Goal: Task Accomplishment & Management: Manage account settings

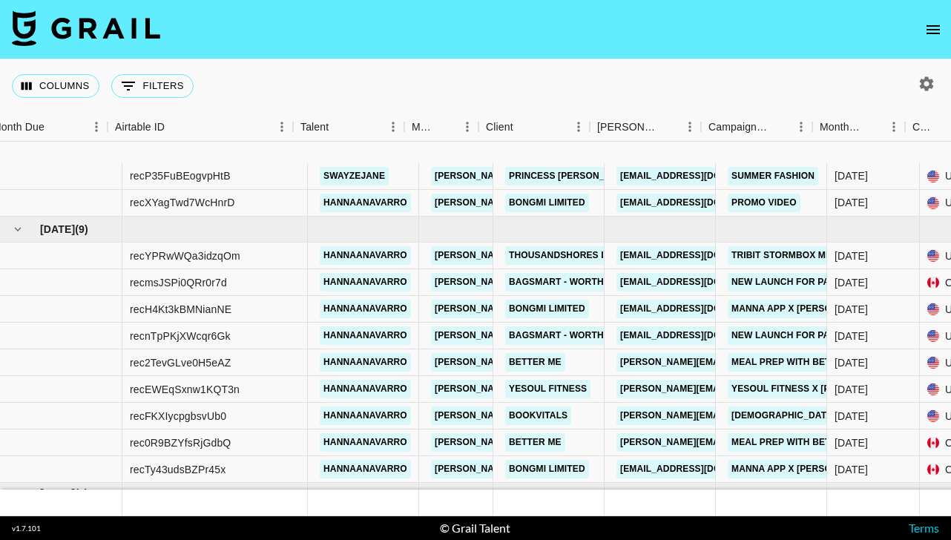
scroll to position [94, 15]
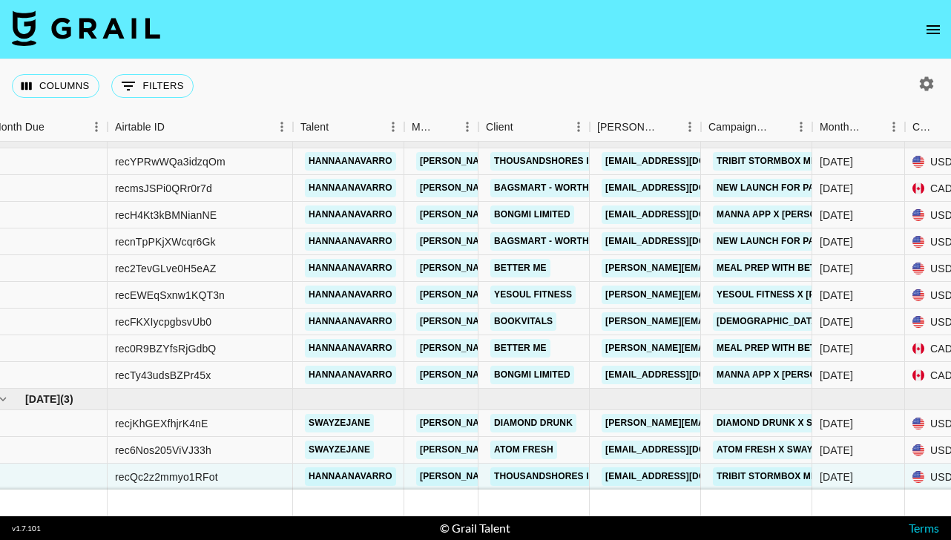
click at [940, 35] on icon "open drawer" at bounding box center [933, 30] width 18 height 18
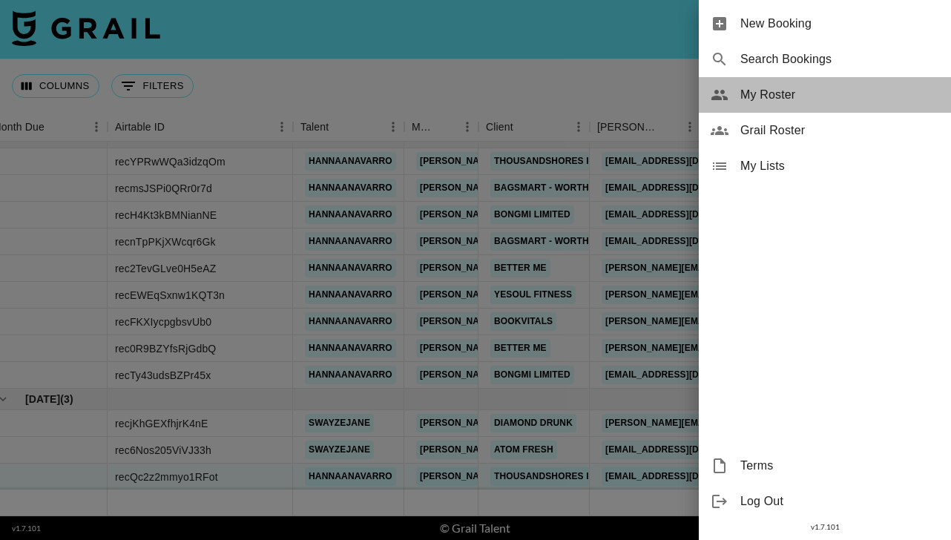
click at [777, 95] on span "My Roster" at bounding box center [839, 95] width 199 height 18
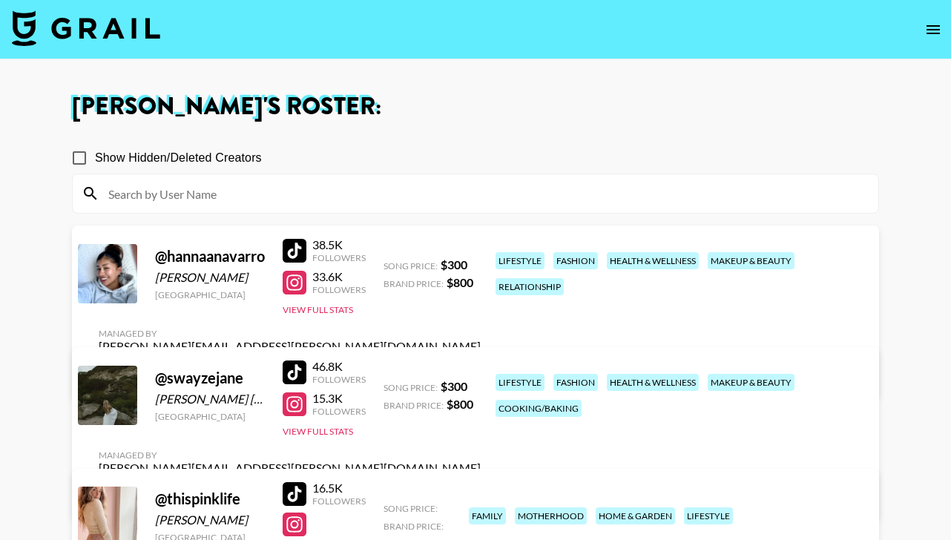
click at [154, 189] on input at bounding box center [484, 194] width 770 height 24
click at [45, 326] on main "Dionne Highley 's Roster: Show Hidden/Deleted Creators @ hannaanavarro Hanna Na…" at bounding box center [475, 331] width 951 height 545
click at [481, 366] on link "View/Edit Details" at bounding box center [290, 373] width 382 height 15
click at [481, 487] on link "View/Edit Details" at bounding box center [290, 494] width 382 height 15
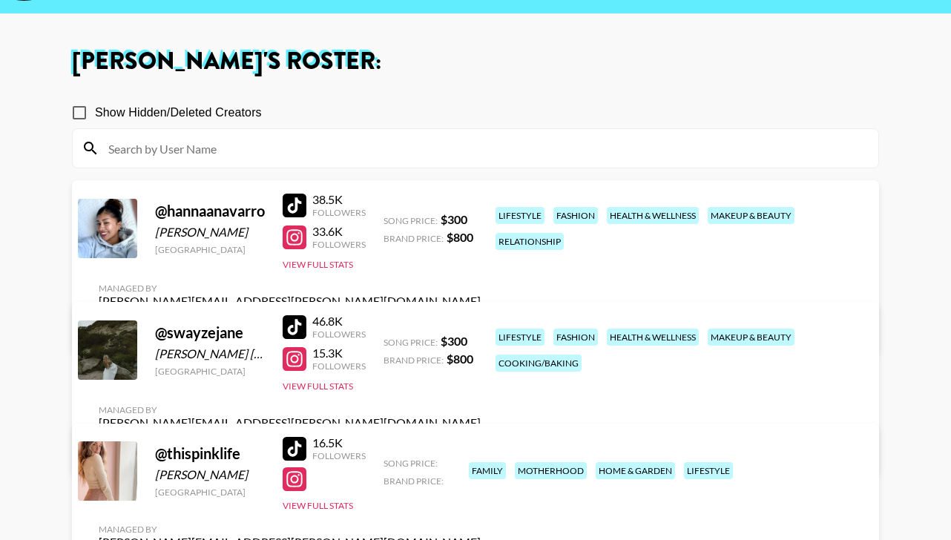
scroll to position [47, 0]
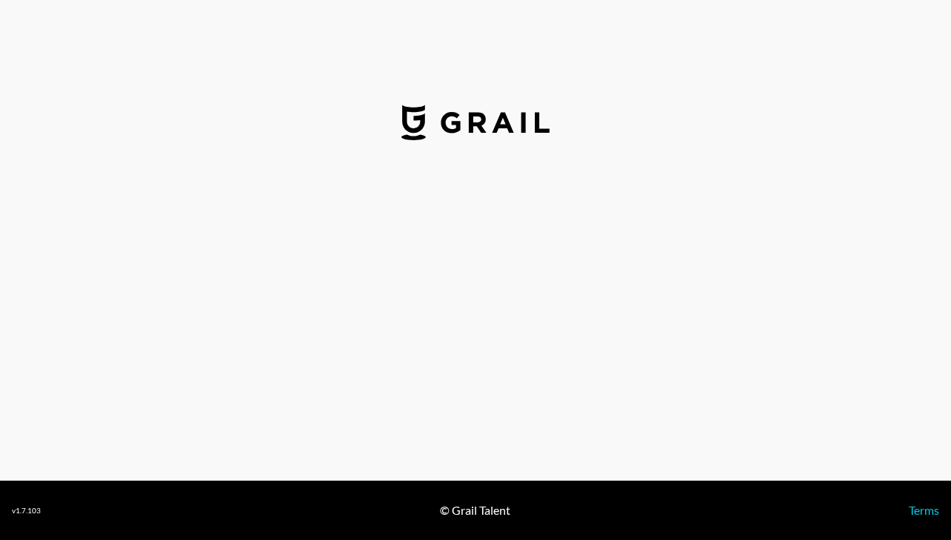
select select "USD"
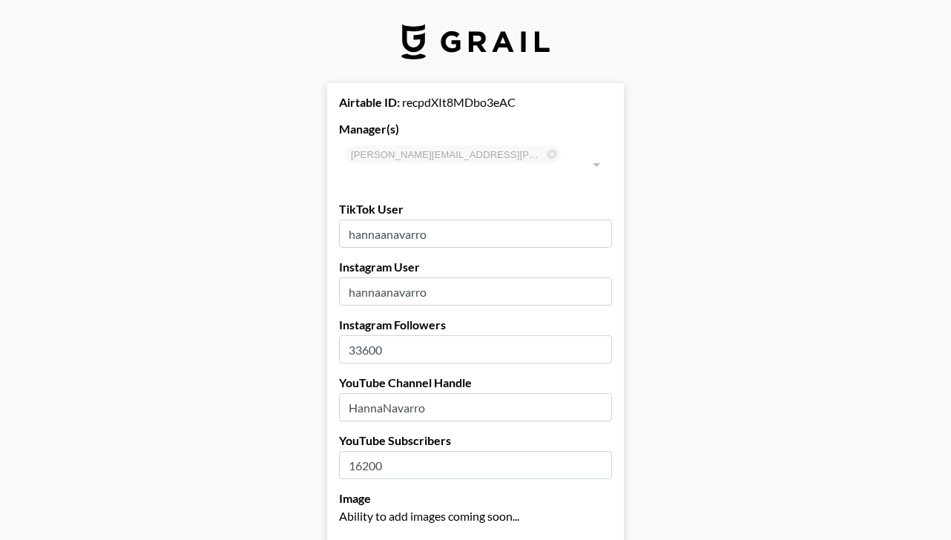
drag, startPoint x: 446, startPoint y: 217, endPoint x: 268, endPoint y: 217, distance: 178.0
paste input "@hannantugay"
click at [357, 220] on input "@hannantugay" at bounding box center [475, 234] width 273 height 28
type input "hannantugay"
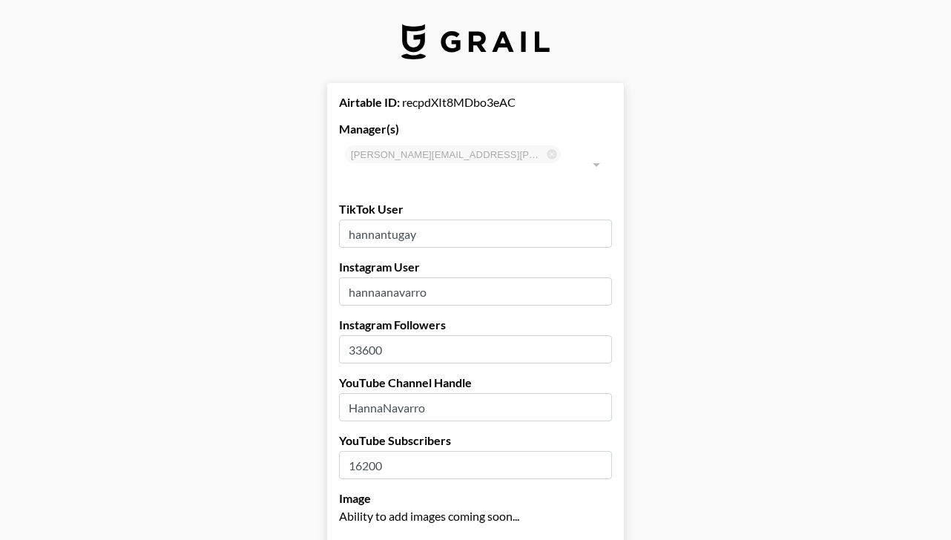
drag, startPoint x: 438, startPoint y: 269, endPoint x: 321, endPoint y: 269, distance: 117.2
type input "v"
paste input "hannantugay"
type input "hannantugay"
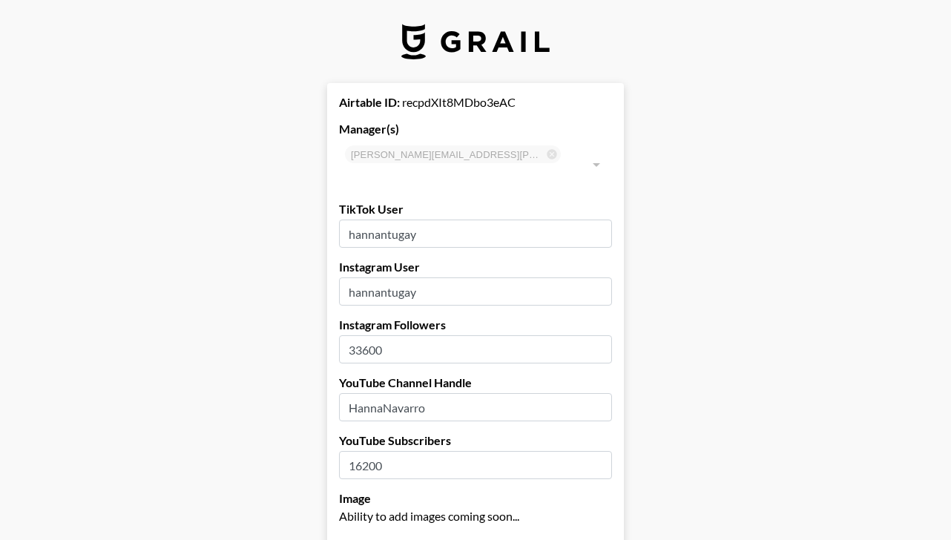
click at [361, 335] on input "33600" at bounding box center [475, 349] width 273 height 28
click at [363, 335] on input "3600" at bounding box center [475, 349] width 273 height 28
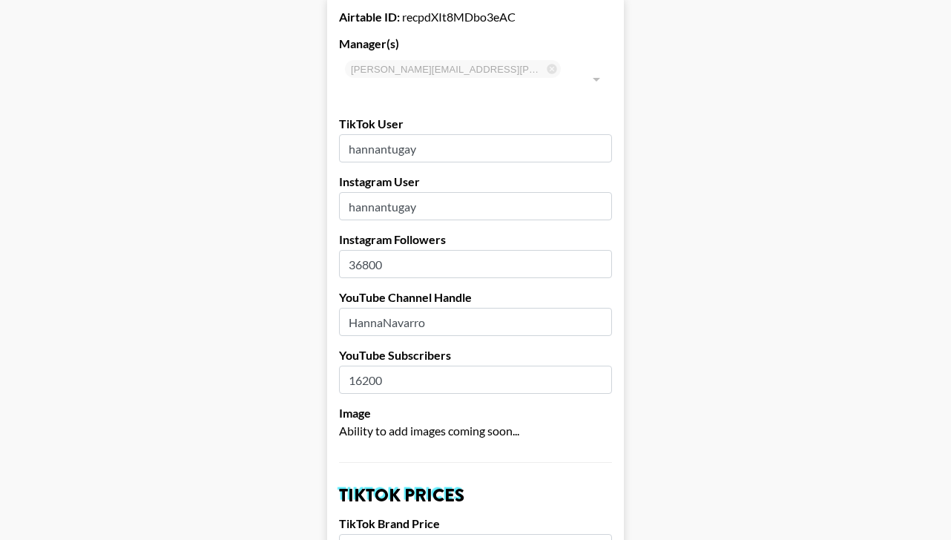
scroll to position [87, 0]
type input "36800"
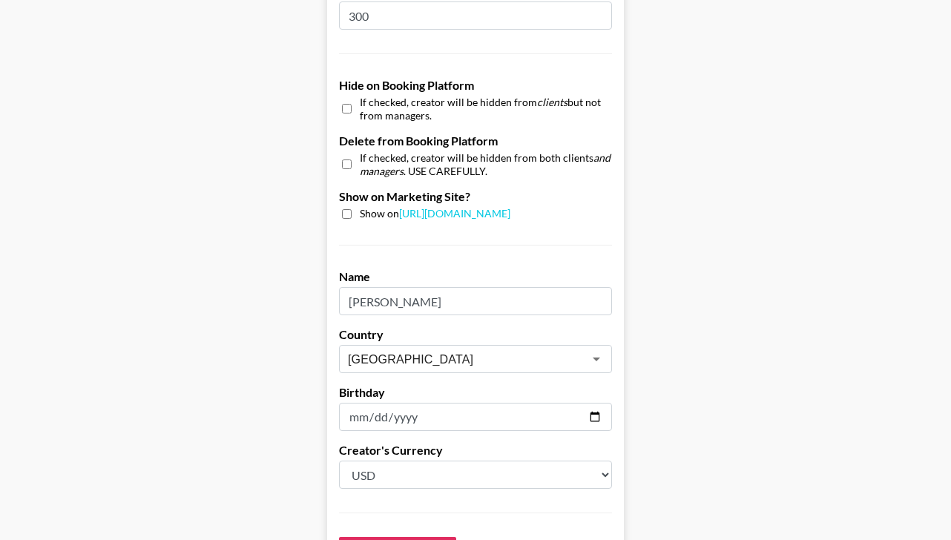
scroll to position [1379, 0]
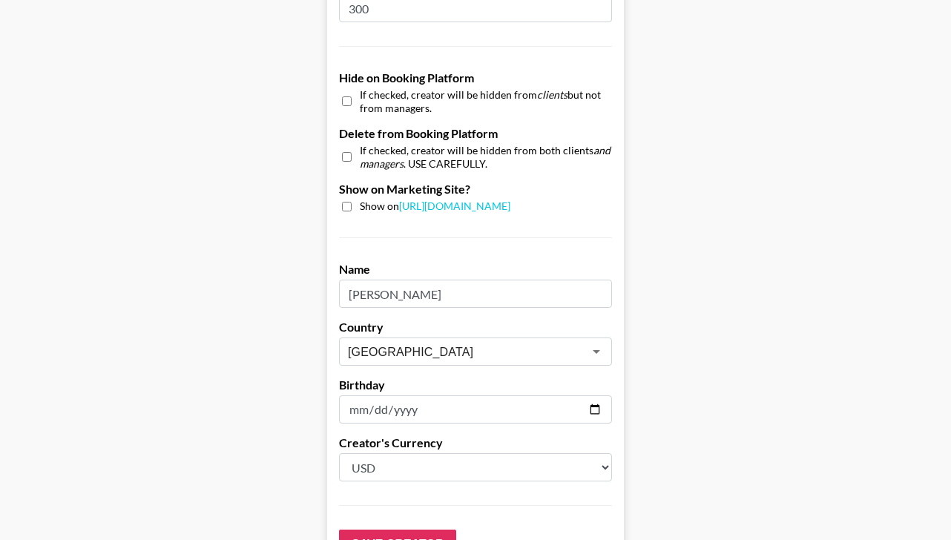
click at [386, 280] on input "Hanna Navarro" at bounding box center [475, 294] width 273 height 28
type input "Hanna Tugay Navarro"
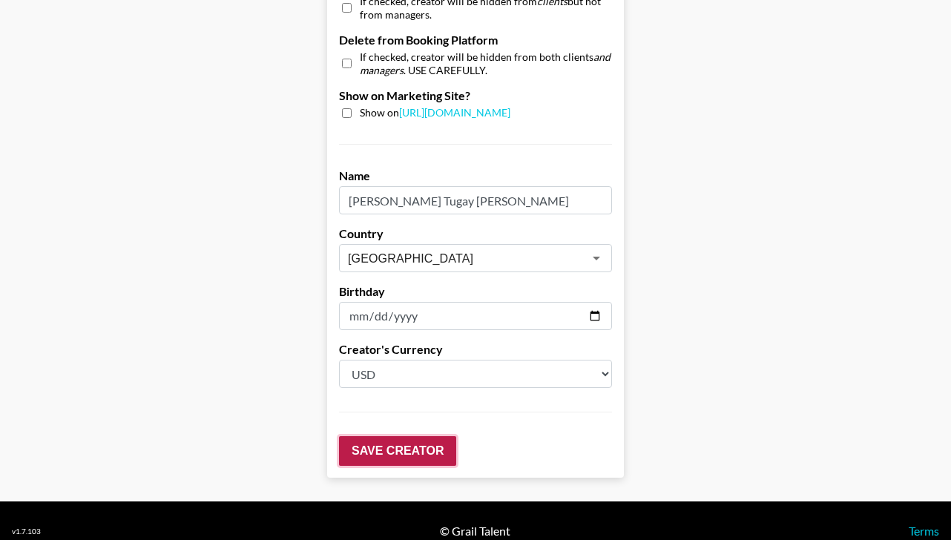
click at [384, 436] on input "Save Creator" at bounding box center [397, 451] width 117 height 30
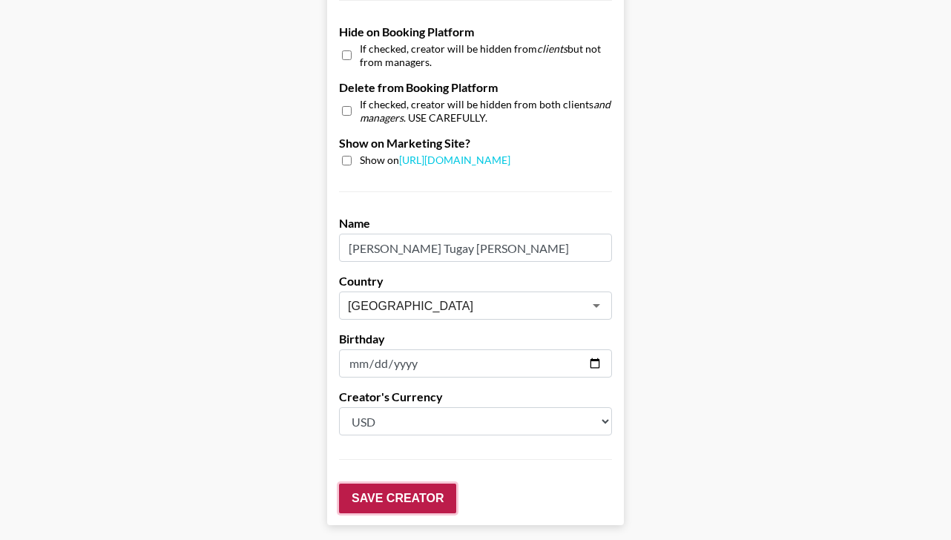
scroll to position [1520, 0]
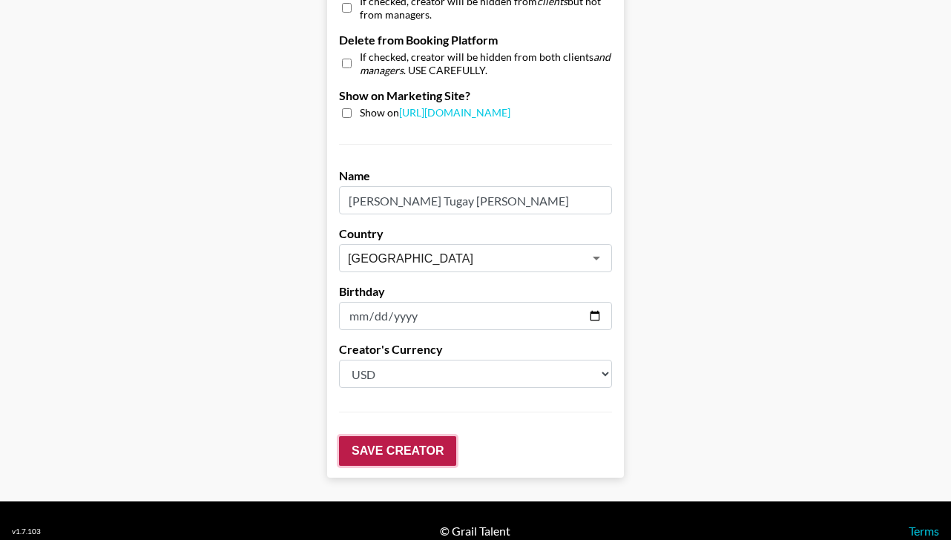
click at [384, 436] on input "Save Creator" at bounding box center [397, 451] width 117 height 30
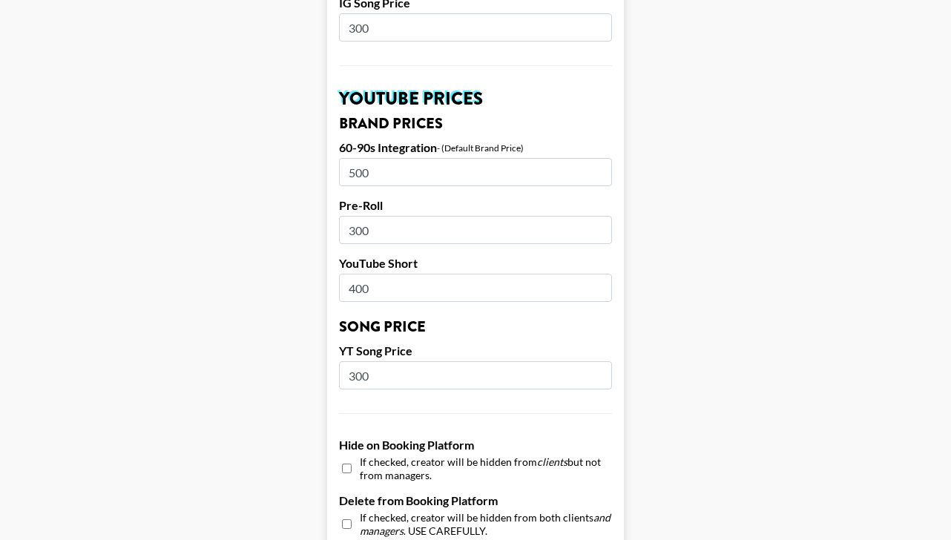
scroll to position [0, 0]
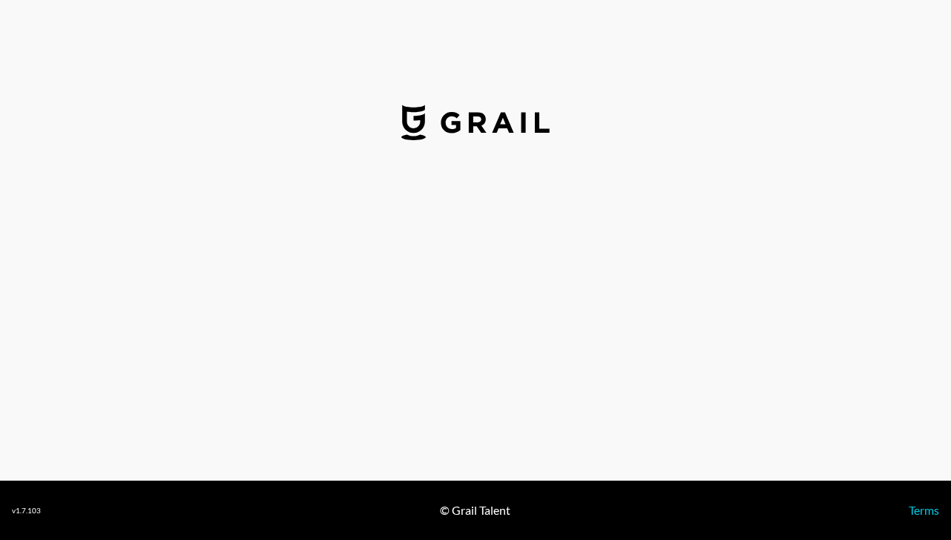
select select "USD"
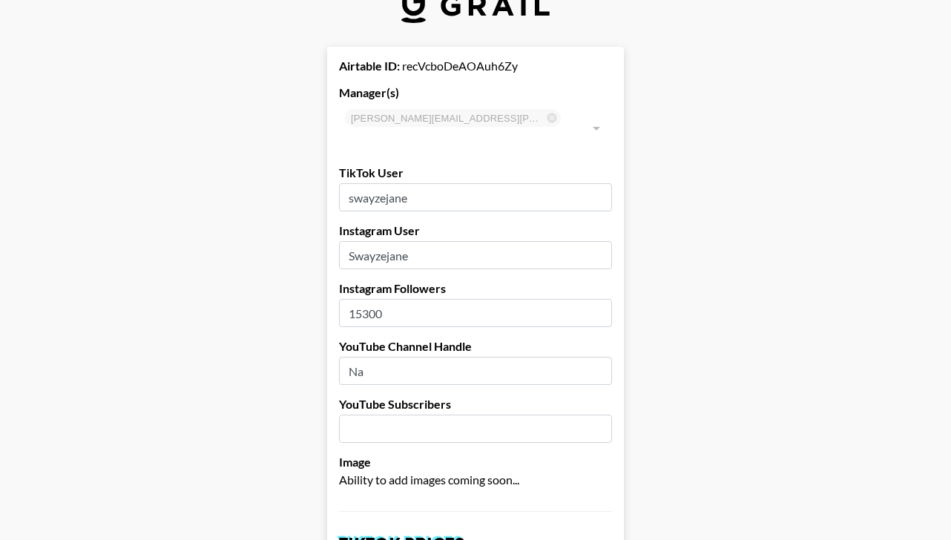
scroll to position [38, 0]
click at [354, 182] on input "swayzejane" at bounding box center [475, 196] width 273 height 28
type input "Swayzejane"
drag, startPoint x: 433, startPoint y: 238, endPoint x: 292, endPoint y: 238, distance: 140.9
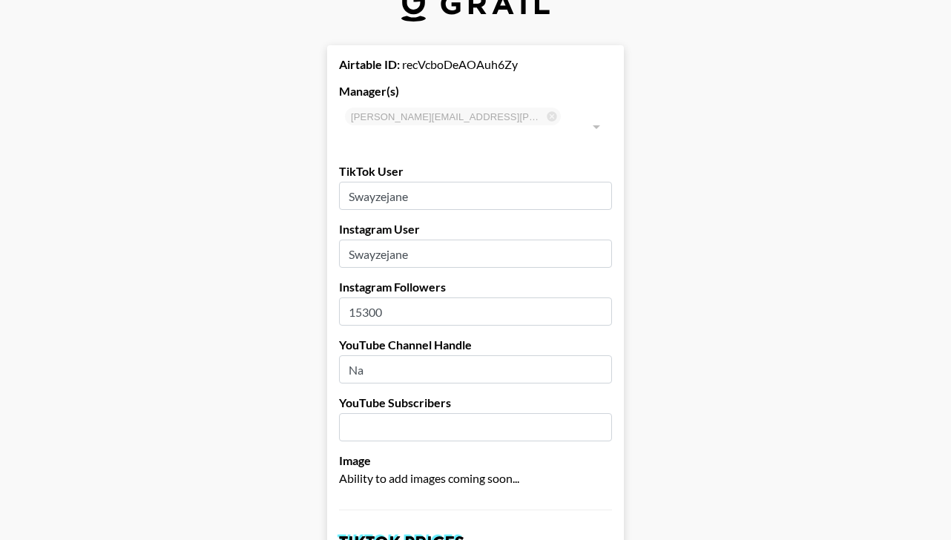
type input "v"
paste input "swayzeulicny"
type input "swayzeulicny"
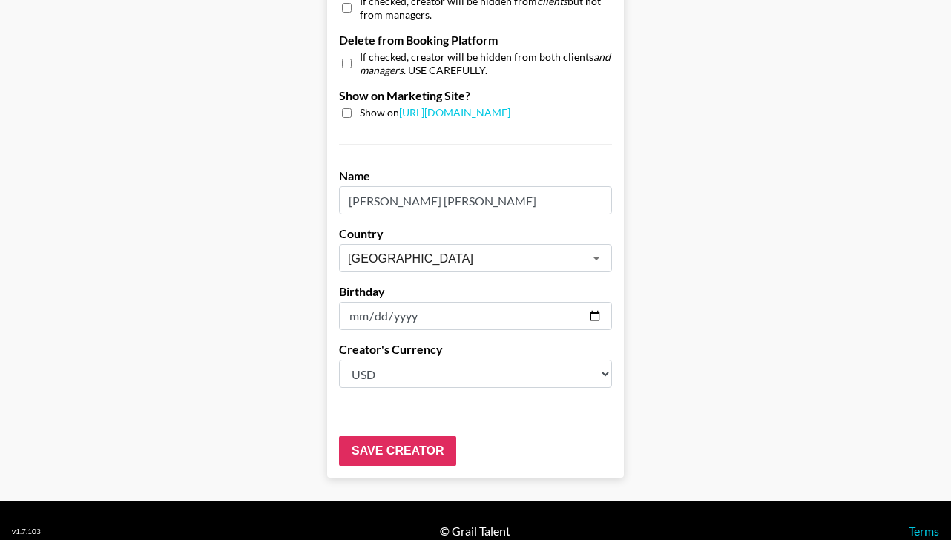
scroll to position [1472, 0]
click at [375, 438] on input "Save Creator" at bounding box center [397, 451] width 117 height 30
drag, startPoint x: 449, startPoint y: 178, endPoint x: 395, endPoint y: 179, distance: 54.1
click at [393, 186] on input "[PERSON_NAME] [PERSON_NAME]" at bounding box center [475, 200] width 273 height 28
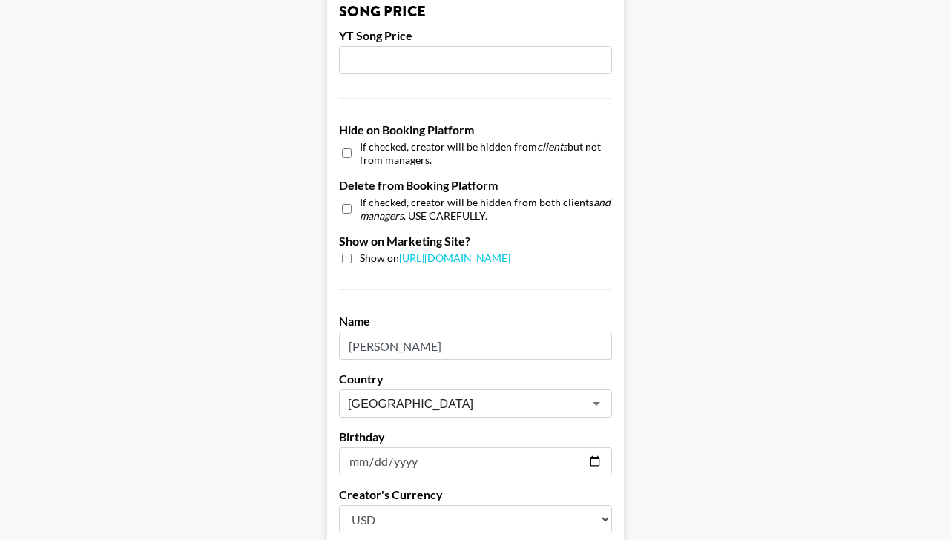
scroll to position [1388, 0]
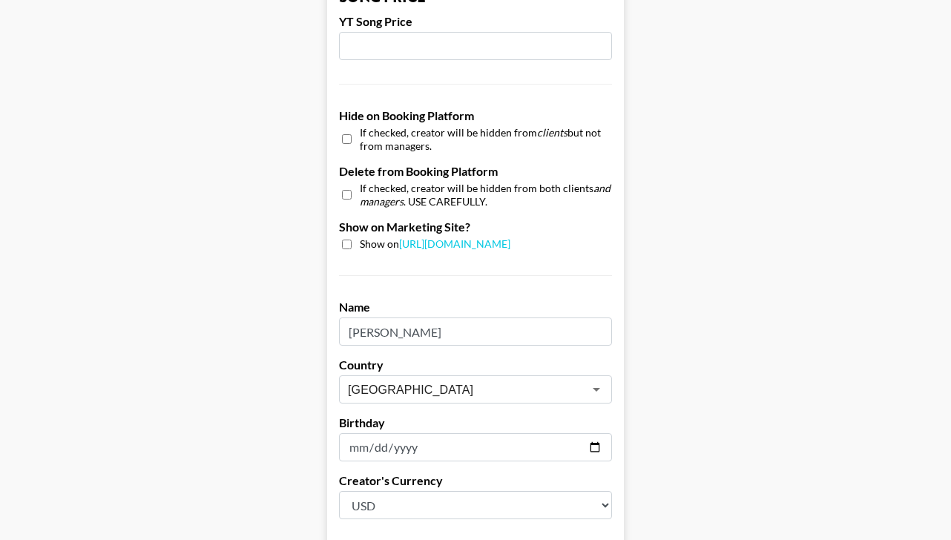
paste input "swayzeulicny"
drag, startPoint x: 474, startPoint y: 310, endPoint x: 417, endPoint y: 312, distance: 57.1
click at [417, 317] on input "Swayze Jane Uliswayzeulicny" at bounding box center [475, 331] width 273 height 28
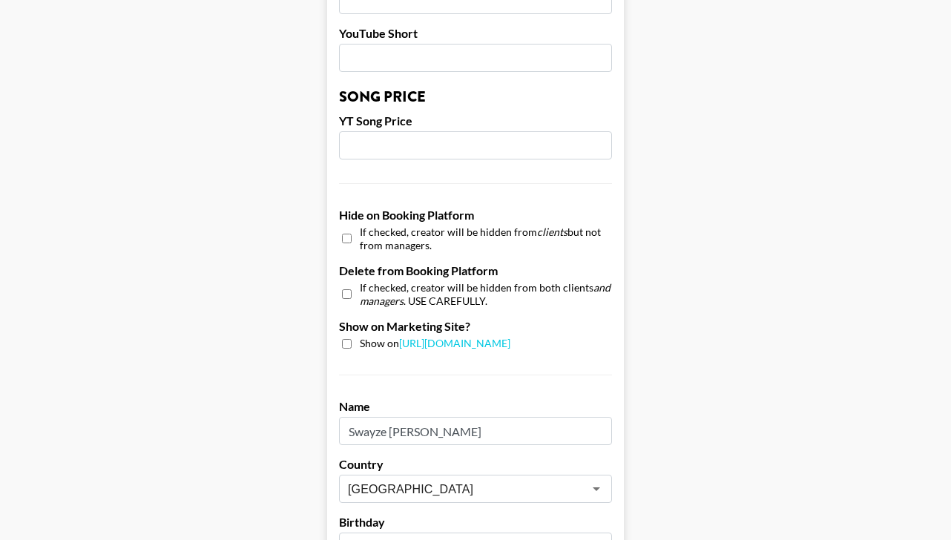
scroll to position [1288, 0]
type input "Swayze Jane Ulicny"
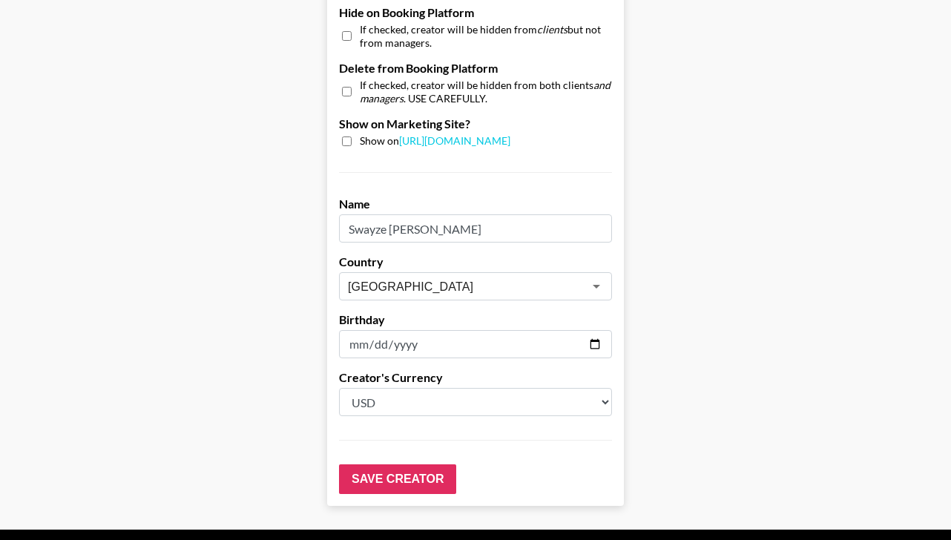
scroll to position [1520, 0]
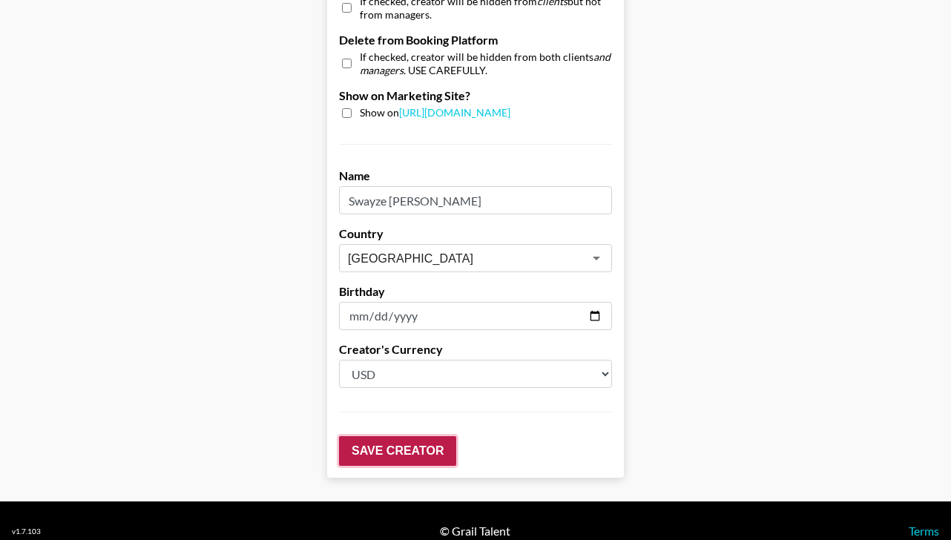
click at [395, 436] on input "Save Creator" at bounding box center [397, 451] width 117 height 30
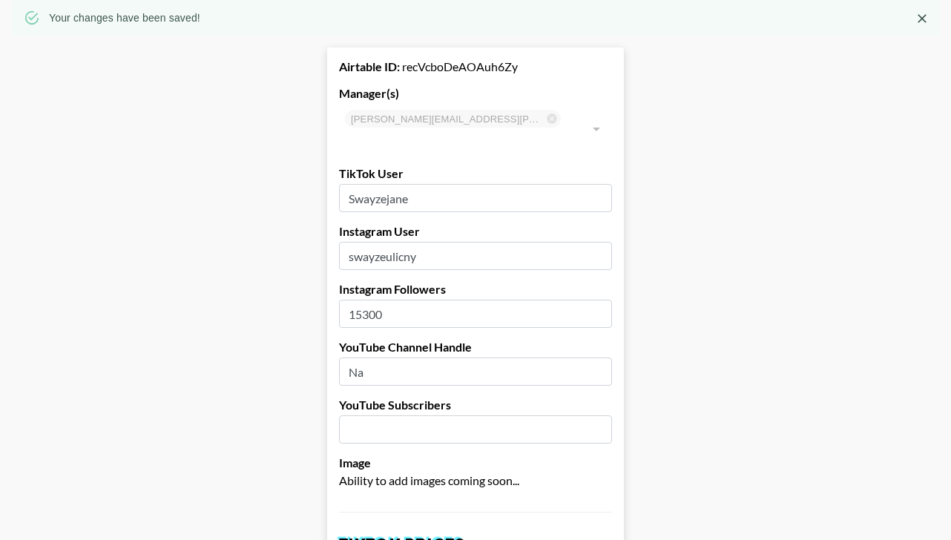
scroll to position [0, 0]
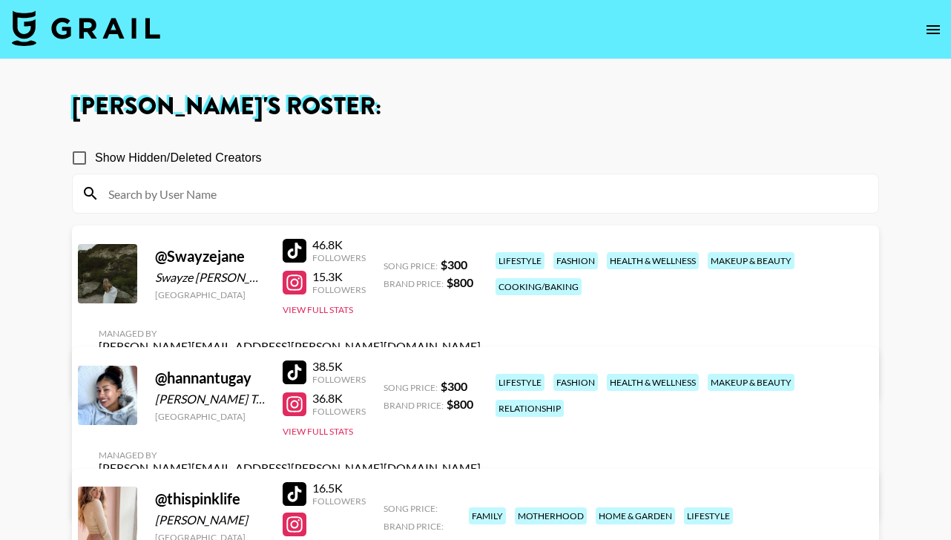
click at [929, 33] on icon "open drawer" at bounding box center [933, 30] width 18 height 18
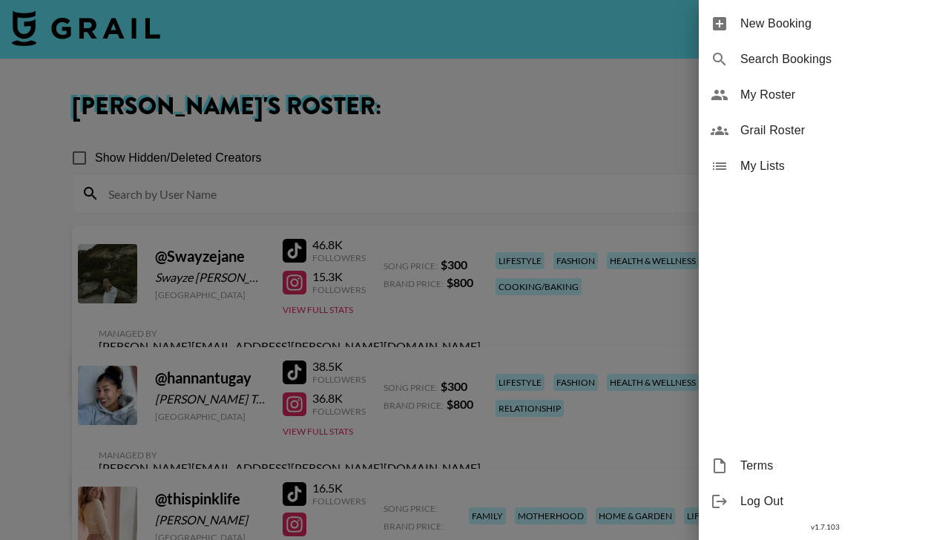
click at [568, 124] on div at bounding box center [475, 270] width 951 height 540
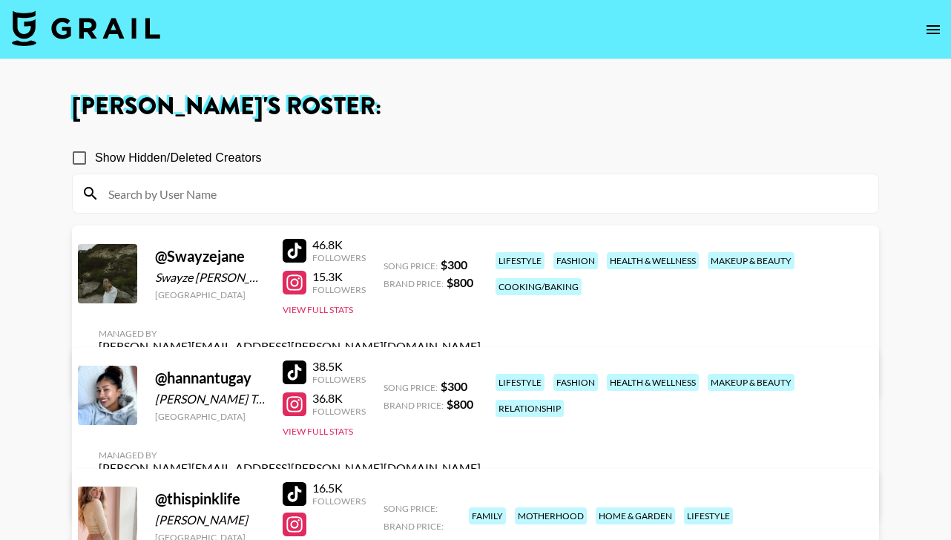
click at [120, 32] on img at bounding box center [86, 28] width 148 height 36
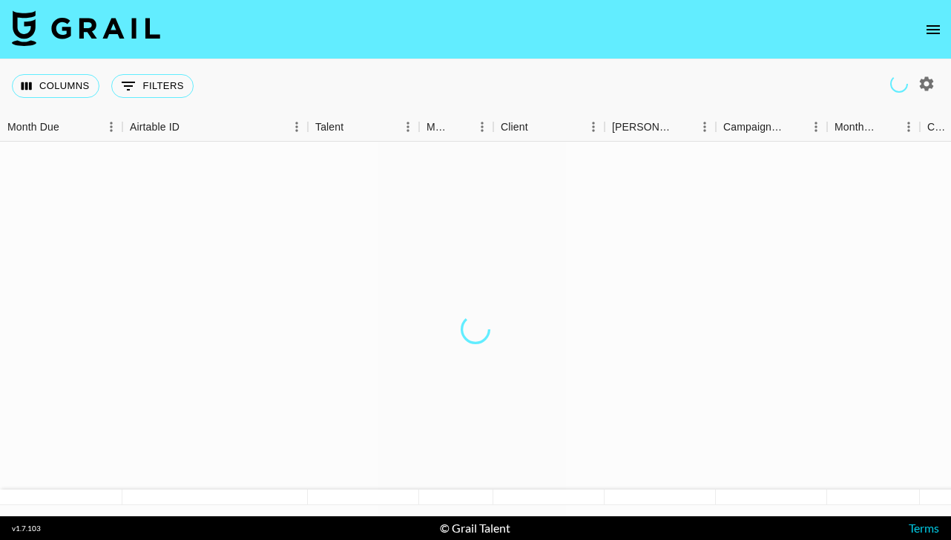
click at [120, 32] on img at bounding box center [86, 28] width 148 height 36
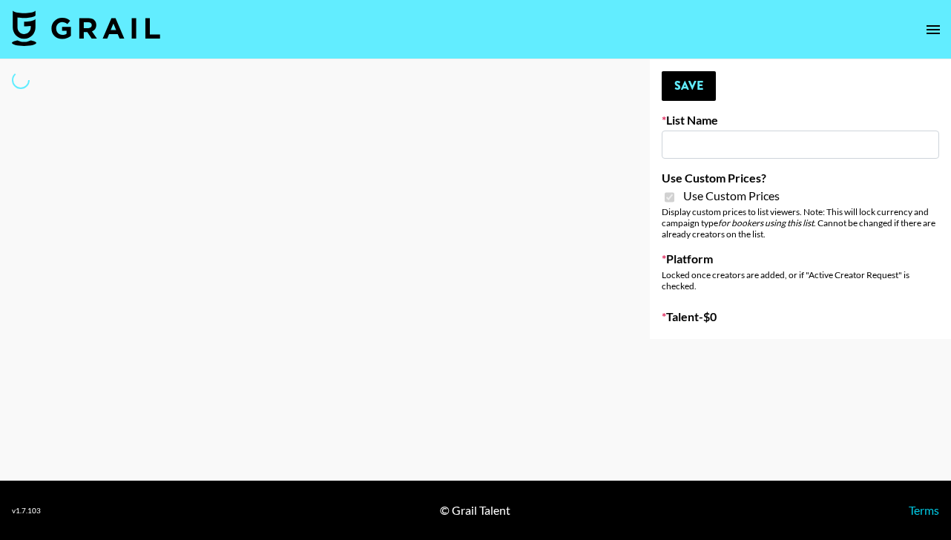
type input "[PERSON_NAME] - Relatable ([DATE])"
checkbox input "true"
select select "Brand"
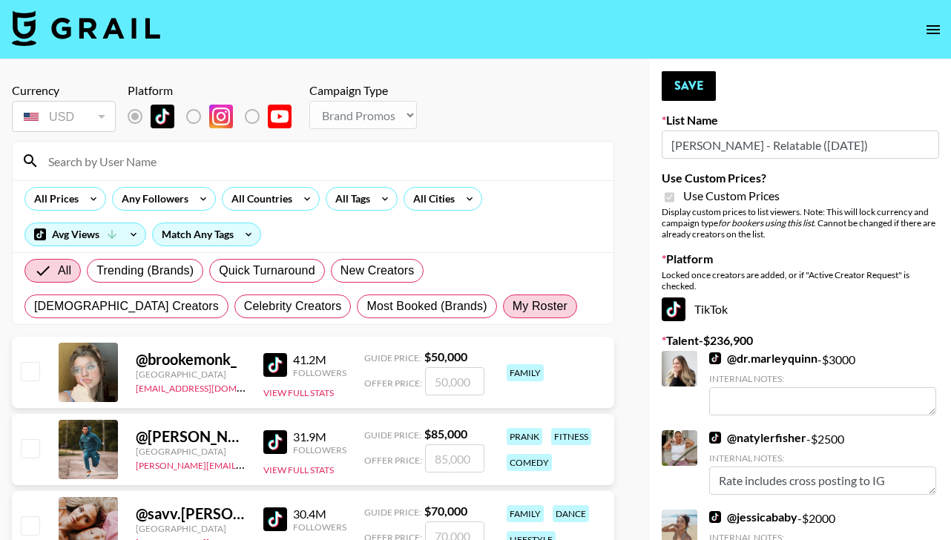
click at [512, 310] on span "My Roster" at bounding box center [539, 306] width 55 height 18
click at [512, 306] on input "My Roster" at bounding box center [512, 306] width 0 height 0
radio input "true"
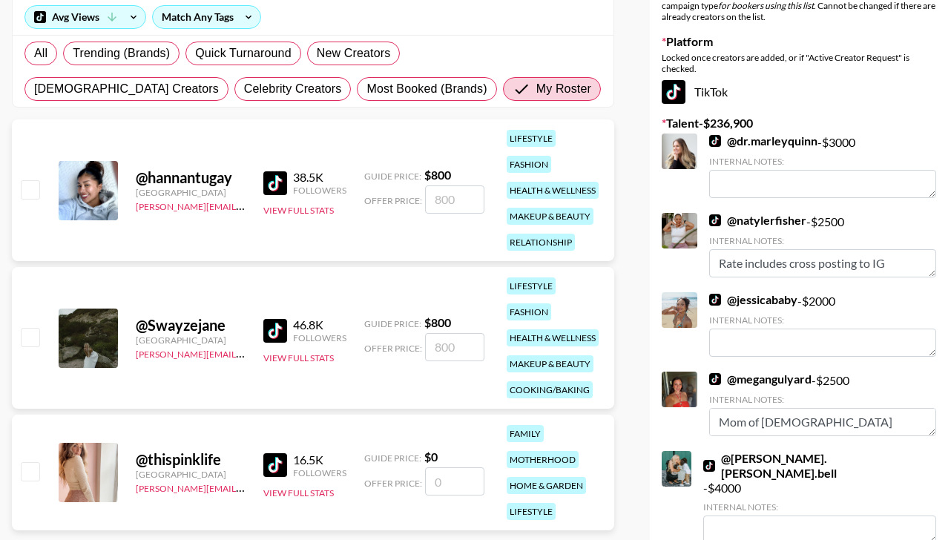
scroll to position [221, 0]
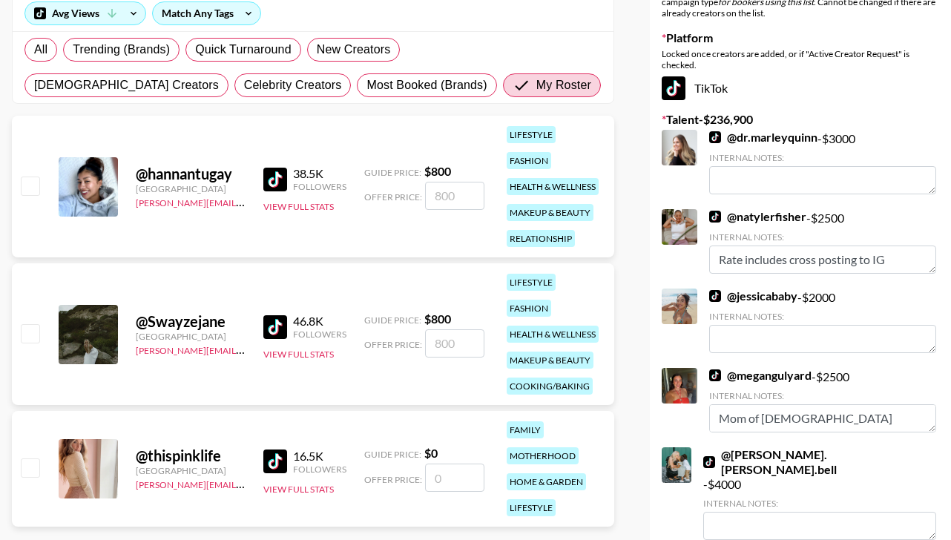
click at [34, 182] on input "checkbox" at bounding box center [30, 185] width 18 height 18
checkbox input "true"
type input "800"
click at [27, 335] on input "checkbox" at bounding box center [30, 333] width 18 height 18
checkbox input "true"
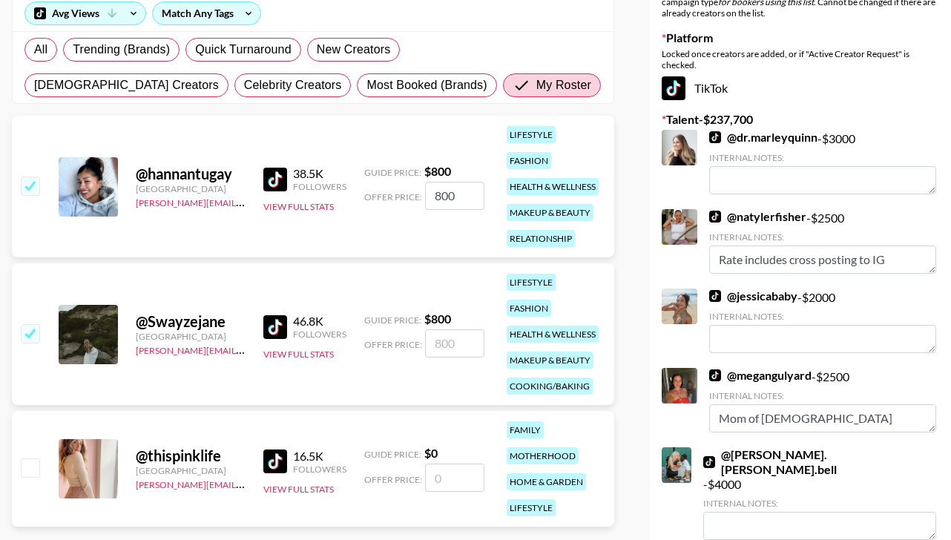
type input "800"
drag, startPoint x: 472, startPoint y: 197, endPoint x: 415, endPoint y: 197, distance: 57.8
click at [415, 197] on div "Offer Price: 800" at bounding box center [424, 196] width 120 height 28
type input "600"
drag, startPoint x: 473, startPoint y: 346, endPoint x: 383, endPoint y: 346, distance: 89.7
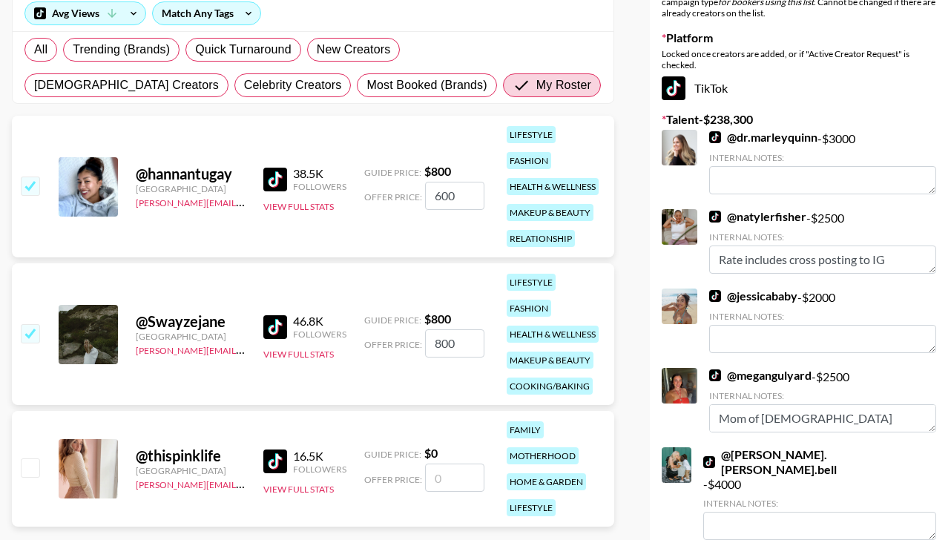
click at [383, 346] on div "Offer Price: 800" at bounding box center [424, 343] width 120 height 28
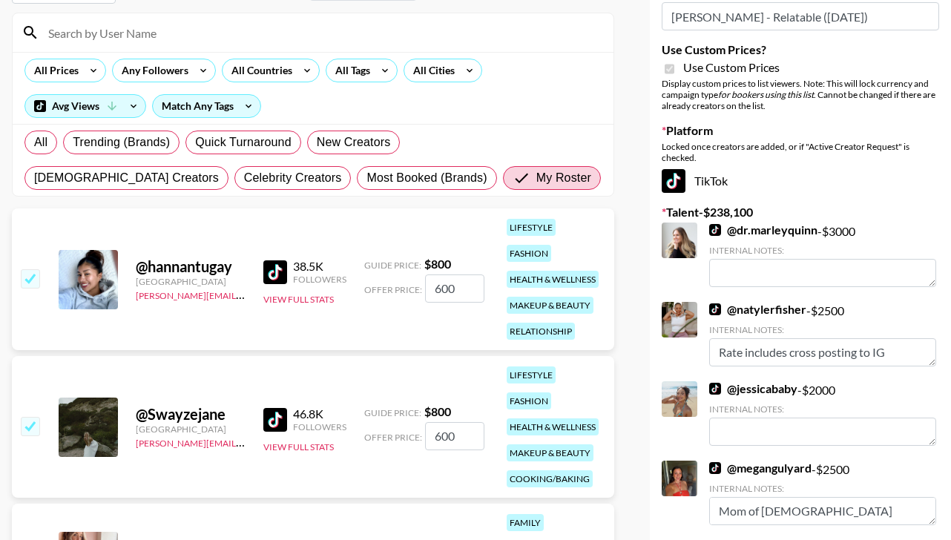
scroll to position [0, 0]
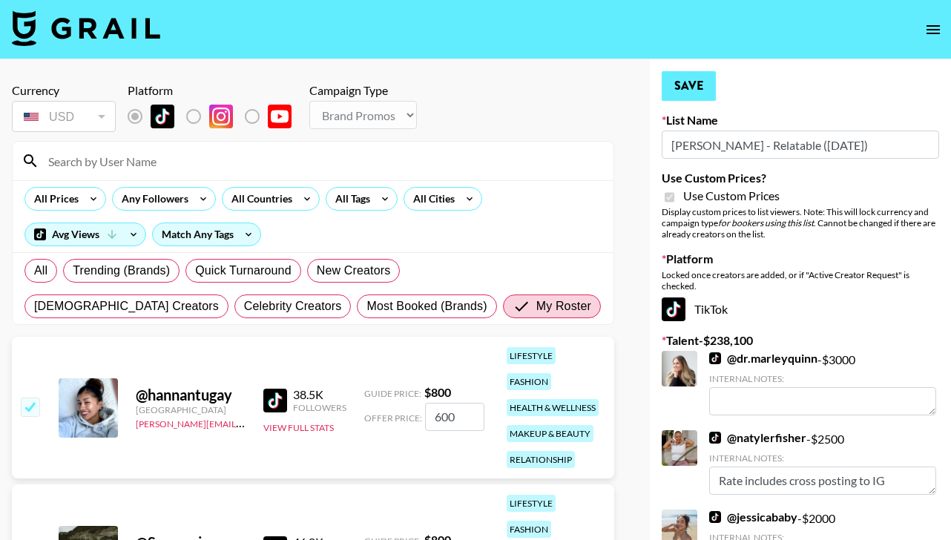
type input "600"
click at [690, 89] on button "Save" at bounding box center [688, 86] width 54 height 30
